Goal: Find specific page/section

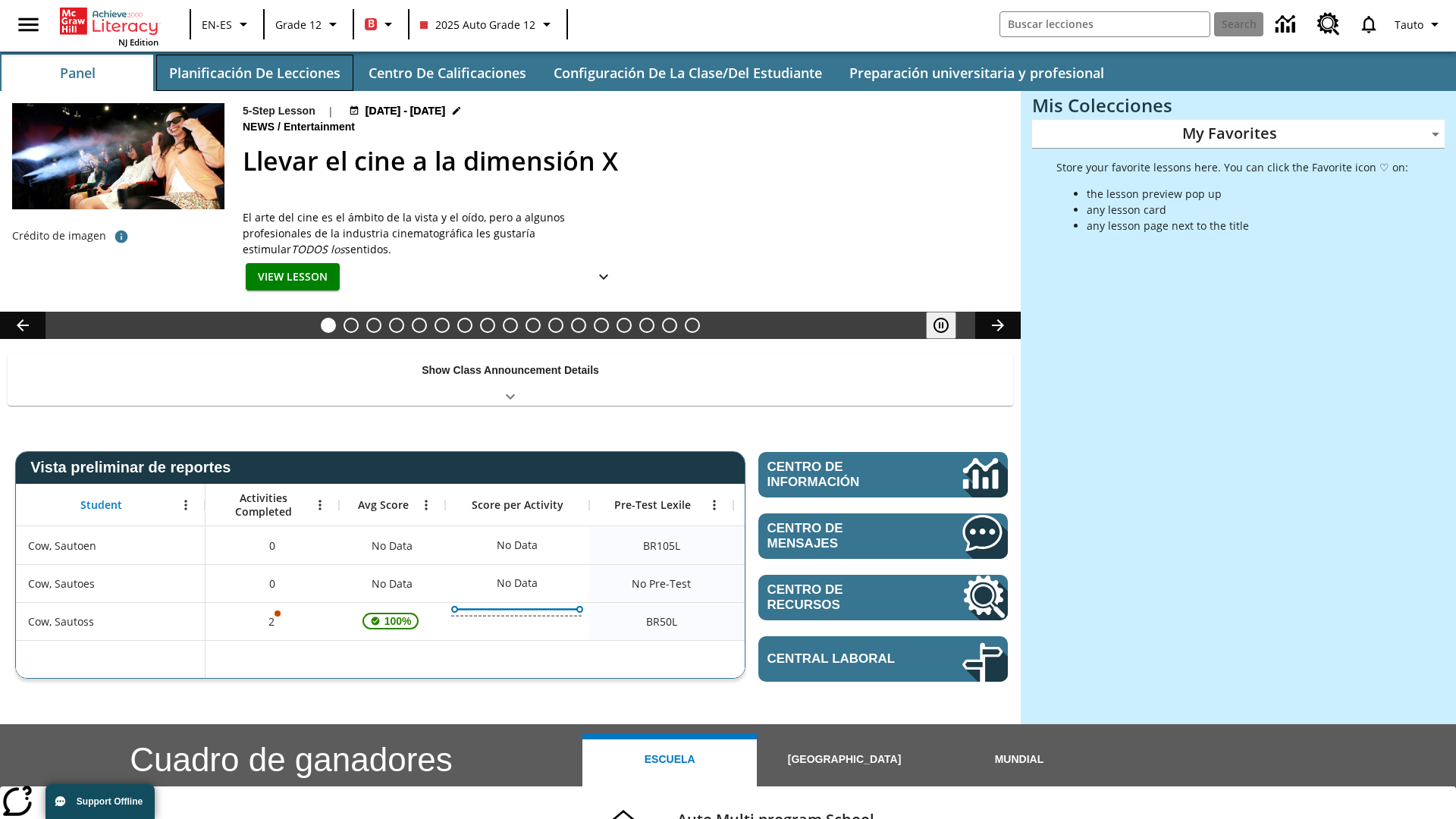
click at [254, 73] on button "Planificación de lecciones" at bounding box center [254, 73] width 197 height 36
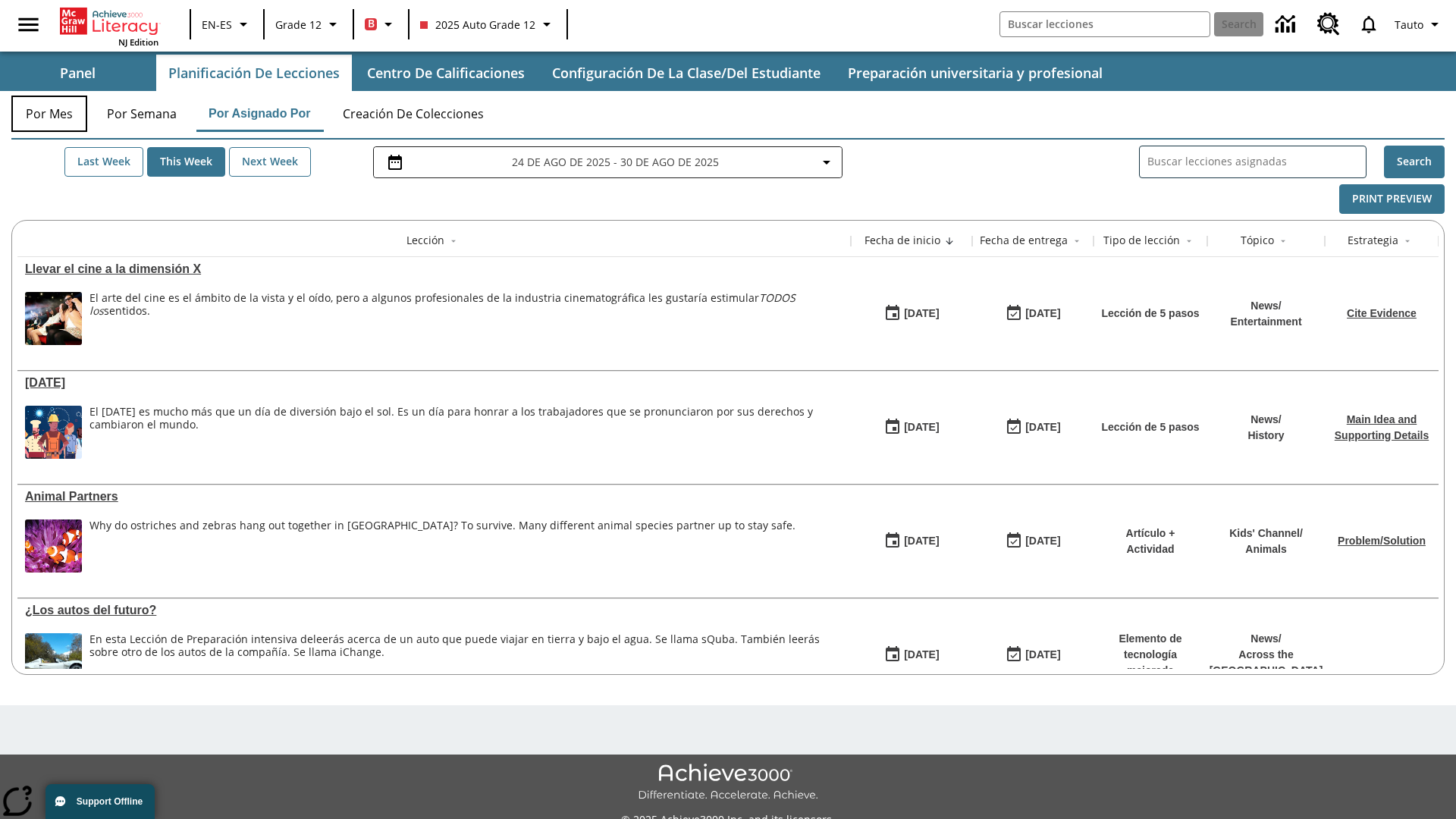
click at [49, 113] on button "Por mes" at bounding box center [50, 113] width 76 height 36
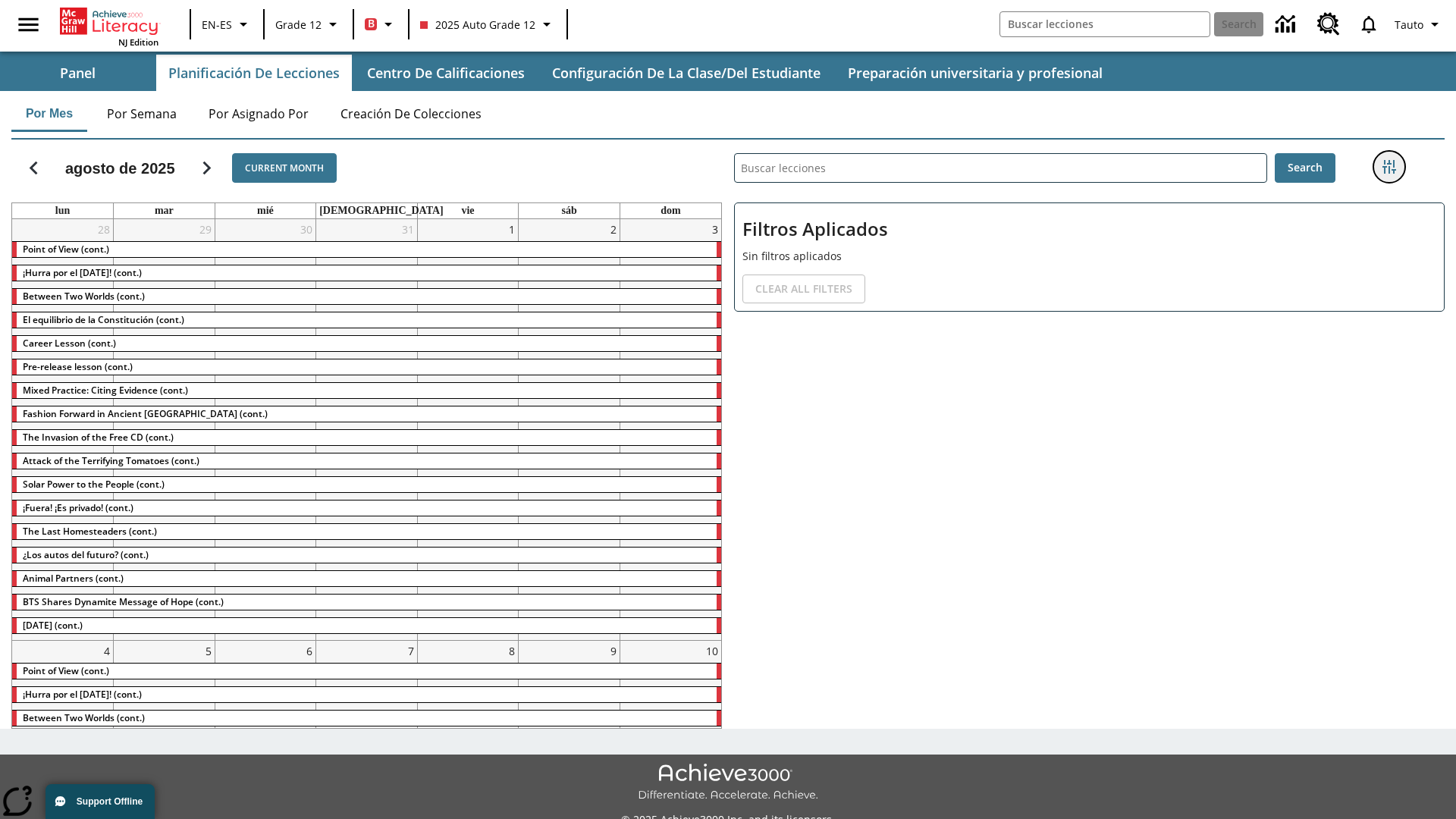
click at [1389, 167] on icon "Menú lateral de filtros" at bounding box center [1389, 166] width 14 height 14
